Goal: Information Seeking & Learning: Learn about a topic

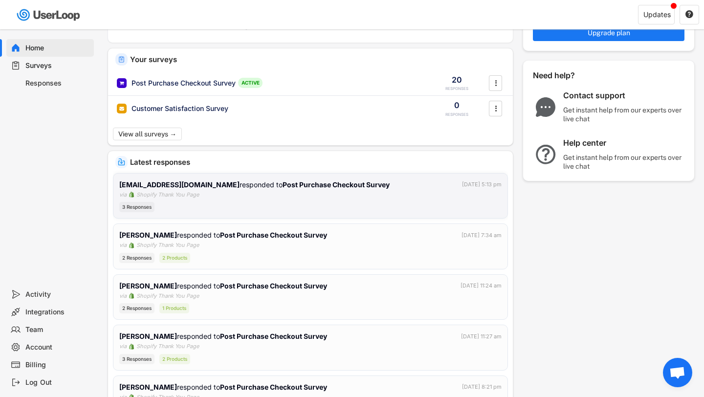
scroll to position [58, 0]
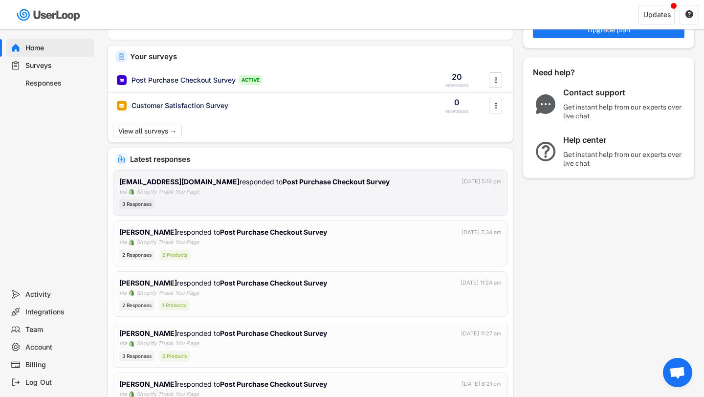
click at [230, 200] on div "3 Responses" at bounding box center [310, 204] width 382 height 10
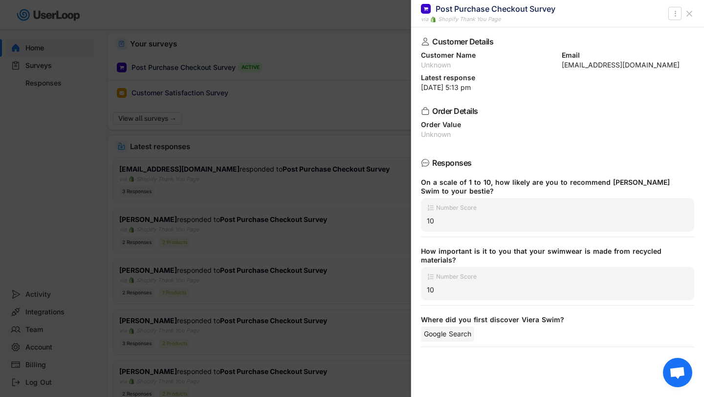
scroll to position [77, 0]
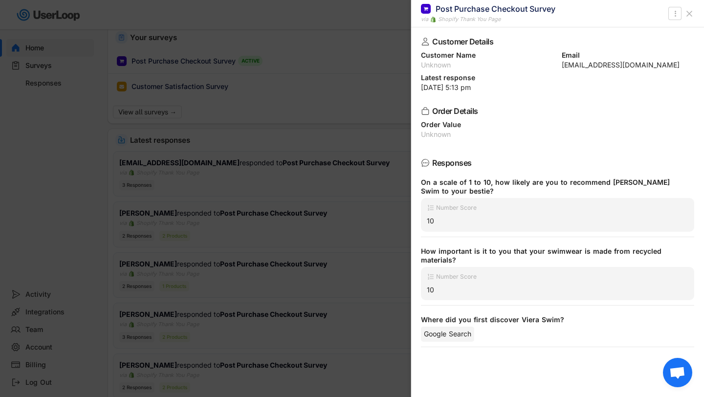
click at [307, 193] on div at bounding box center [352, 198] width 704 height 397
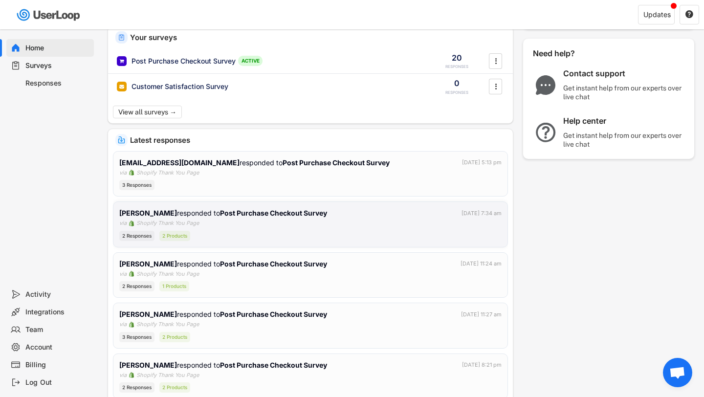
click at [270, 219] on div "[PERSON_NAME] responded to Post Purchase Checkout Survey [DATE] 7:34 am via Sho…" at bounding box center [310, 224] width 382 height 33
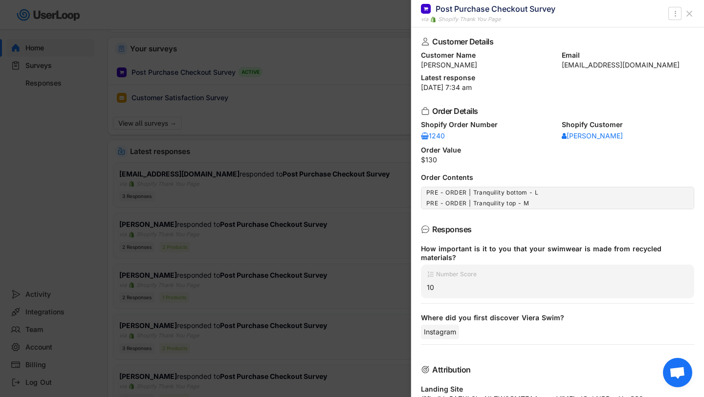
scroll to position [59, 0]
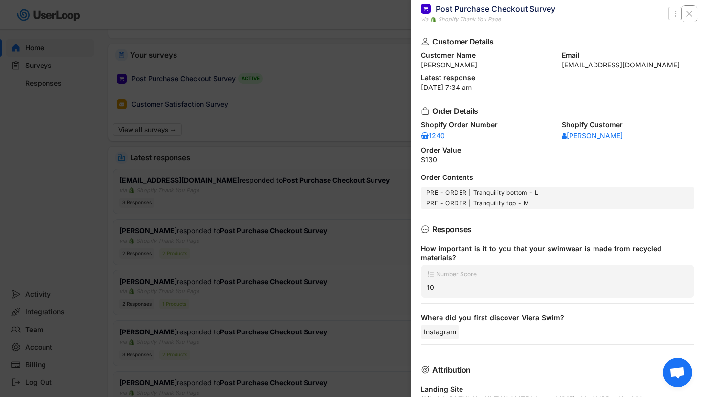
click at [688, 15] on icon at bounding box center [689, 14] width 10 height 10
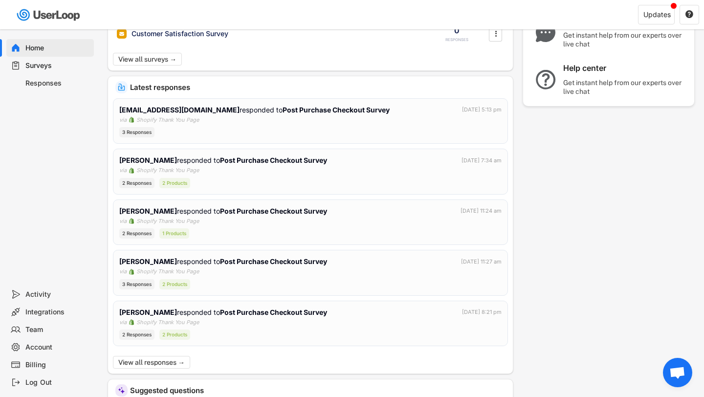
scroll to position [130, 0]
click at [252, 217] on div "[PERSON_NAME] responded to Post Purchase Checkout Survey [DATE] 11:24 am via Sh…" at bounding box center [310, 221] width 382 height 33
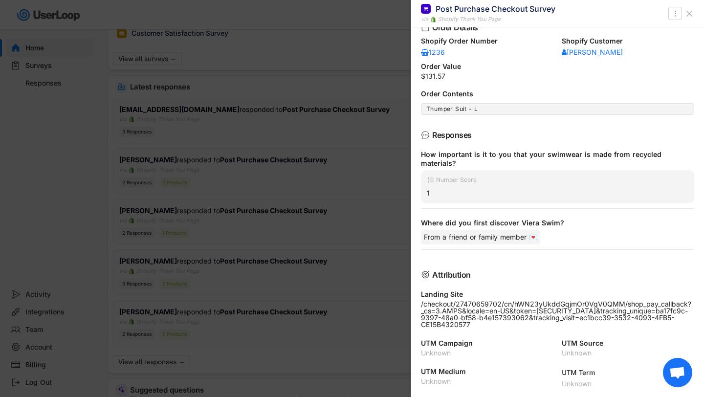
scroll to position [158, 0]
click at [381, 306] on div at bounding box center [352, 198] width 704 height 397
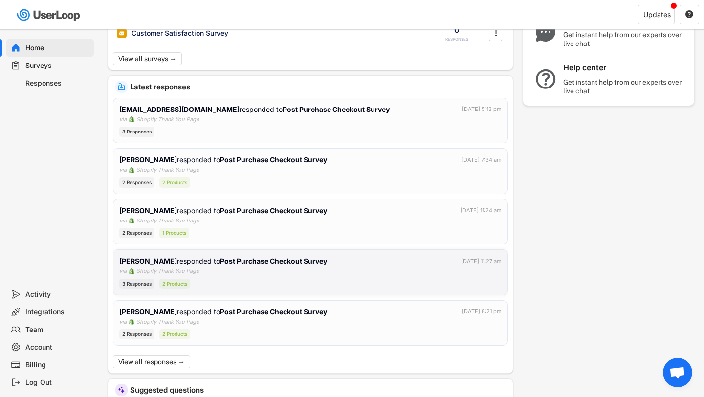
click at [325, 267] on div "[PERSON_NAME] responded to Post Purchase Checkout Survey [DATE] 11:27 am via Sh…" at bounding box center [310, 272] width 382 height 33
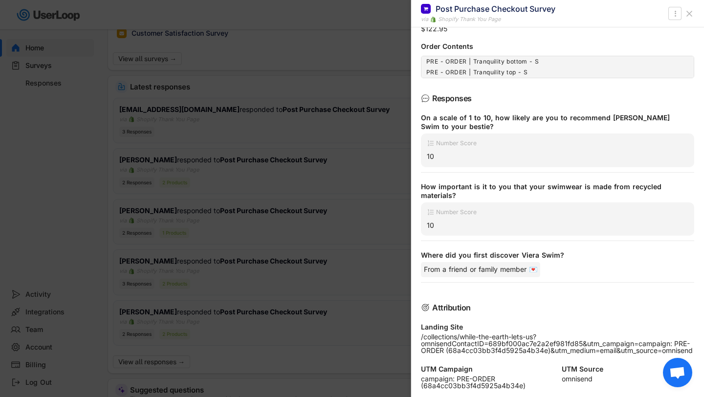
scroll to position [132, 0]
click at [373, 299] on div at bounding box center [352, 198] width 704 height 397
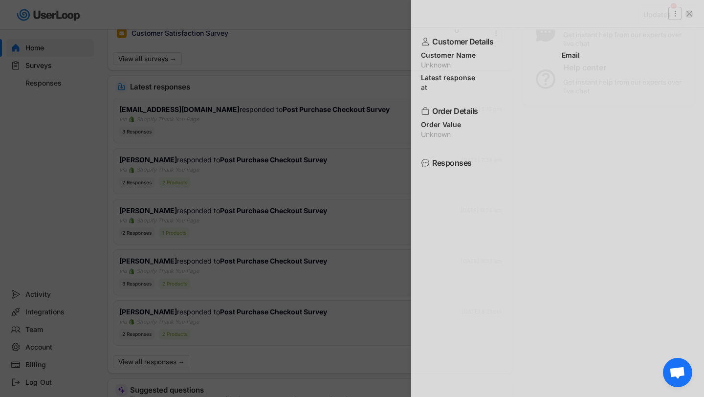
scroll to position [0, 0]
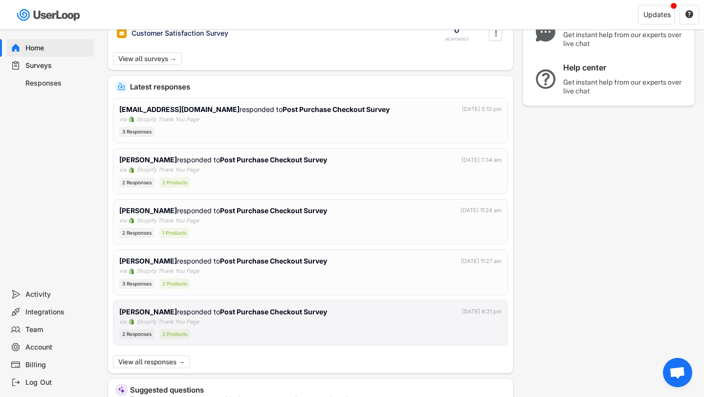
click at [336, 311] on div "[PERSON_NAME] responded to Post Purchase Checkout Survey [DATE] 8:21 pm" at bounding box center [310, 311] width 382 height 10
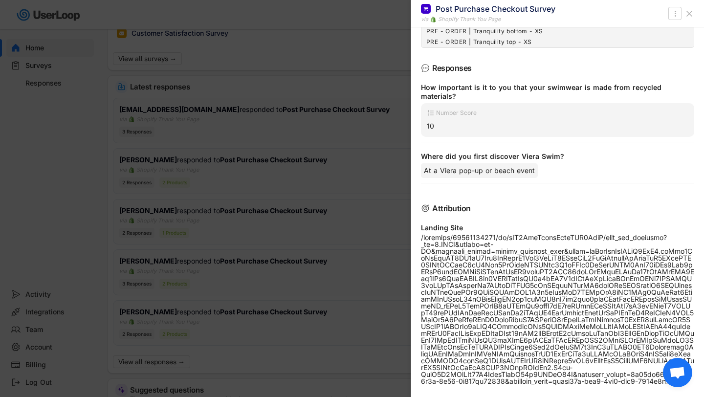
scroll to position [224, 0]
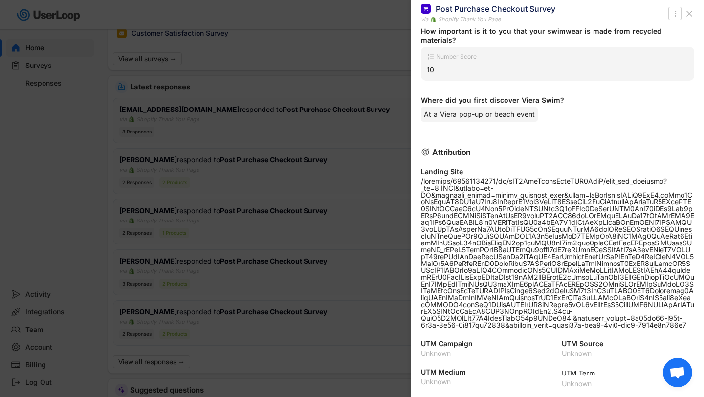
click at [350, 328] on div at bounding box center [352, 198] width 704 height 397
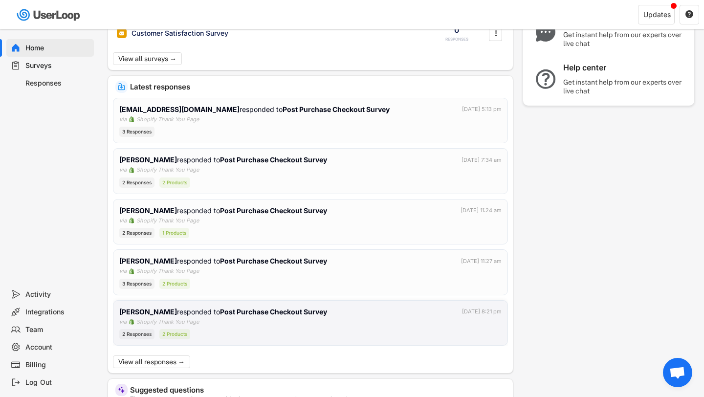
scroll to position [166, 0]
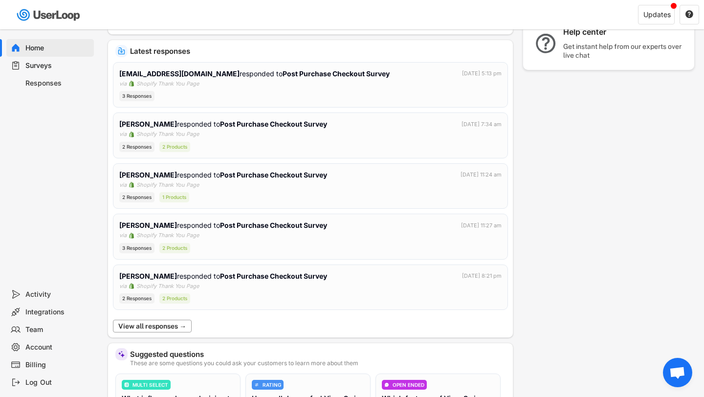
click at [185, 323] on button "View all responses →" at bounding box center [152, 326] width 79 height 13
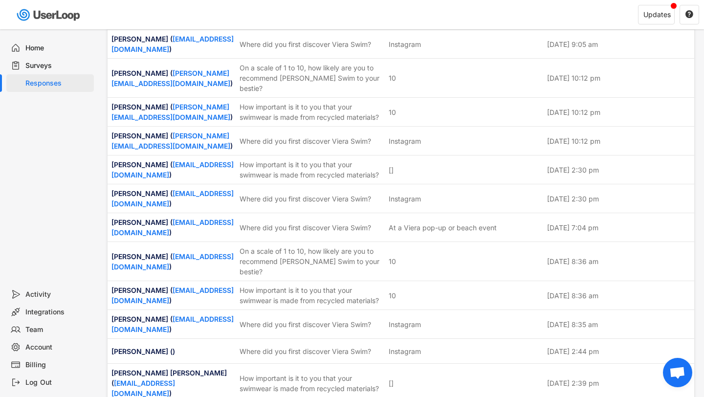
scroll to position [1225, 0]
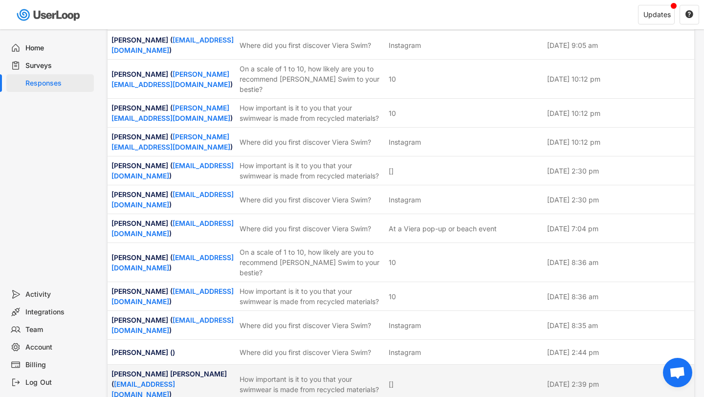
click at [280, 374] on div "How important is it to you that your swimwear is made from recycled materials?" at bounding box center [311, 384] width 143 height 21
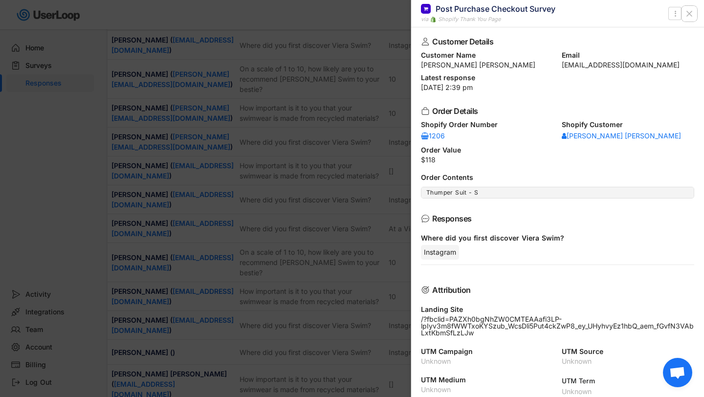
click at [686, 15] on icon at bounding box center [689, 14] width 10 height 10
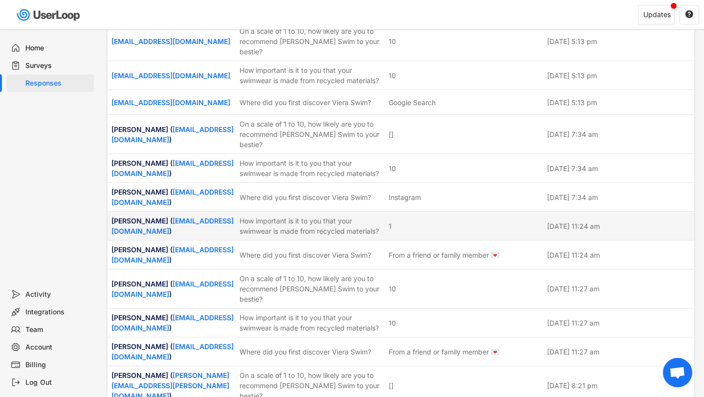
scroll to position [0, 0]
